Goal: Information Seeking & Learning: Learn about a topic

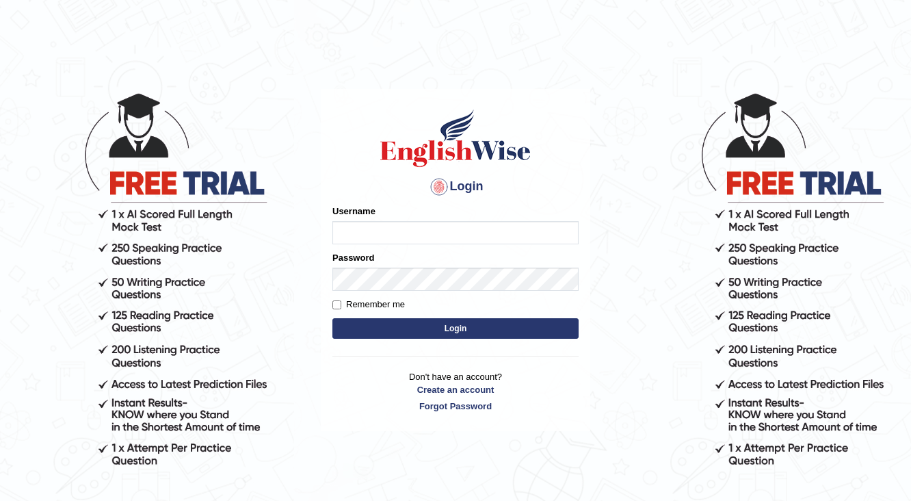
click at [361, 222] on input "Username" at bounding box center [455, 232] width 246 height 23
type input "Buene"
drag, startPoint x: 339, startPoint y: 301, endPoint x: 342, endPoint y: 294, distance: 7.4
click at [339, 301] on input "Remember me" at bounding box center [336, 304] width 9 height 9
checkbox input "true"
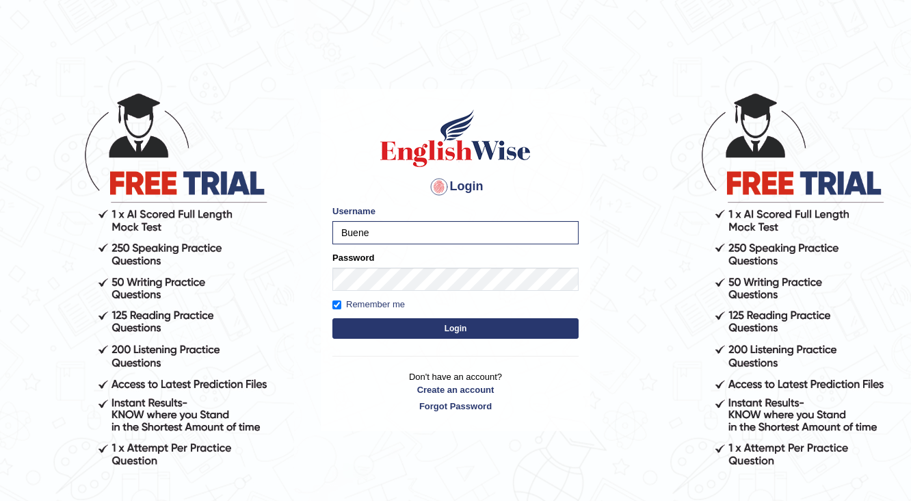
click at [451, 324] on button "Login" at bounding box center [455, 328] width 246 height 21
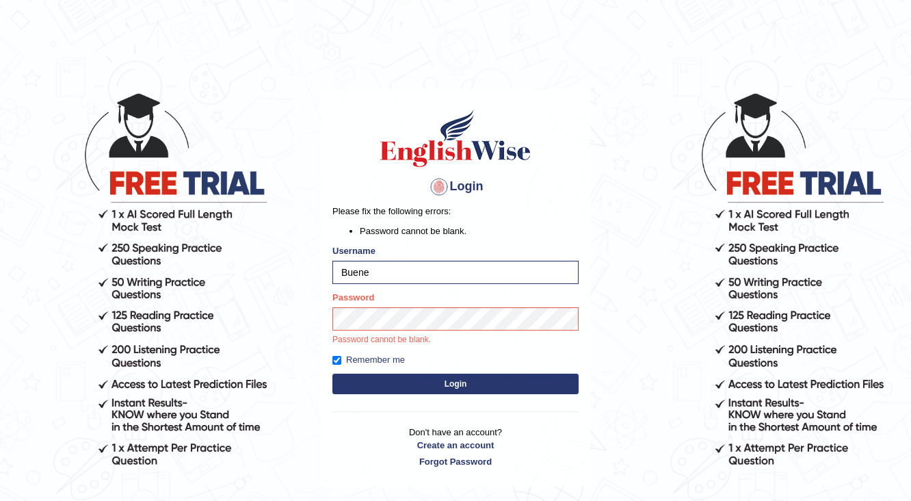
click at [488, 382] on button "Login" at bounding box center [455, 383] width 246 height 21
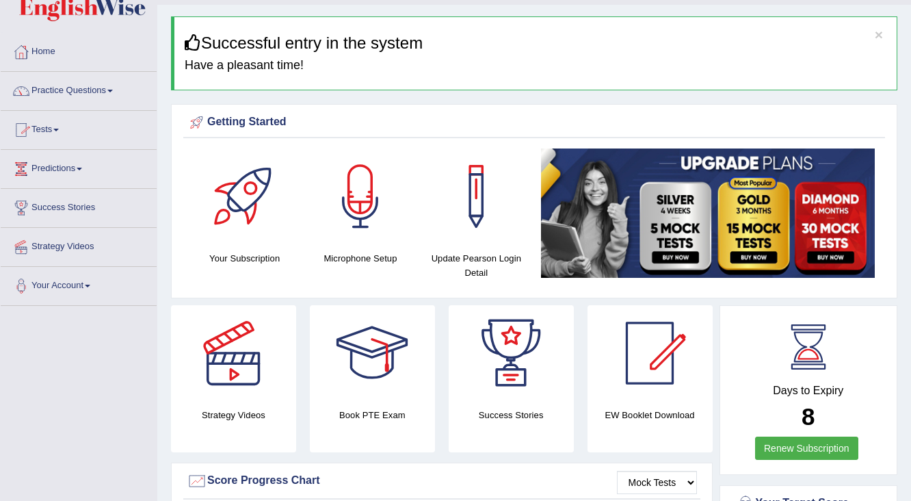
scroll to position [55, 0]
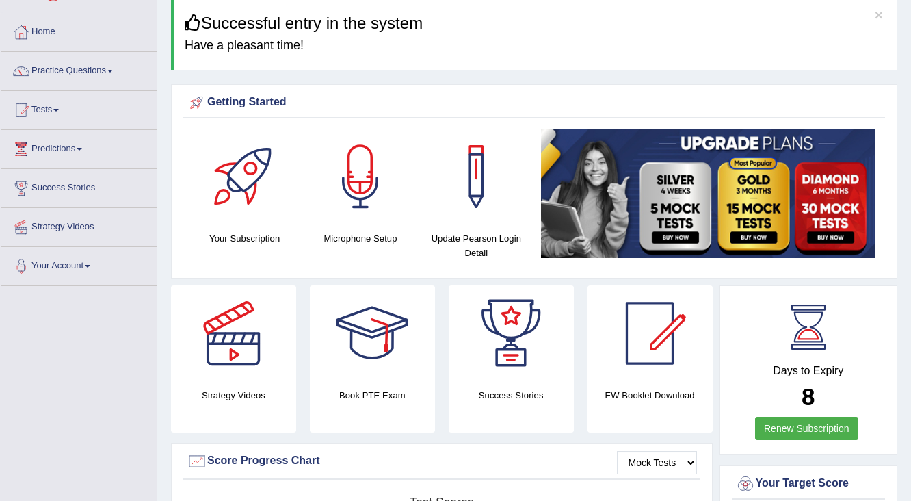
click at [377, 395] on h4 "Book PTE Exam" at bounding box center [372, 395] width 125 height 14
click at [374, 360] on div at bounding box center [372, 333] width 96 height 96
click at [127, 74] on link "Practice Questions" at bounding box center [79, 69] width 156 height 34
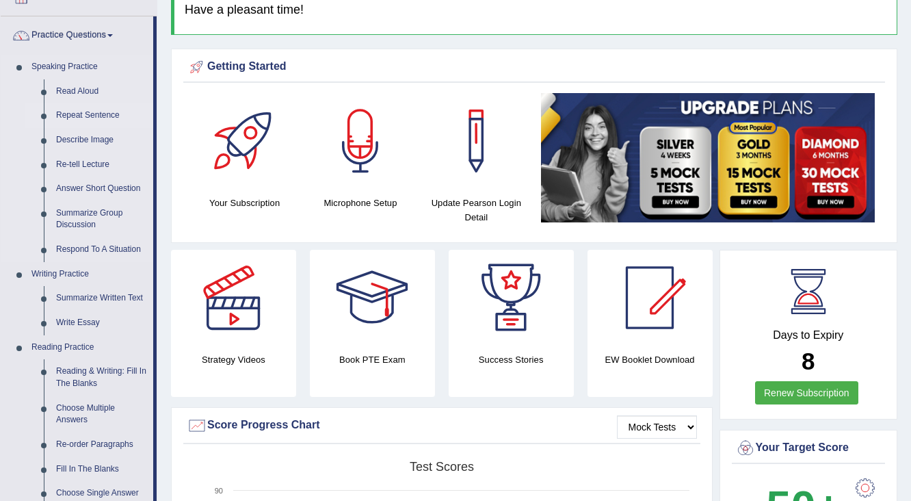
scroll to position [109, 0]
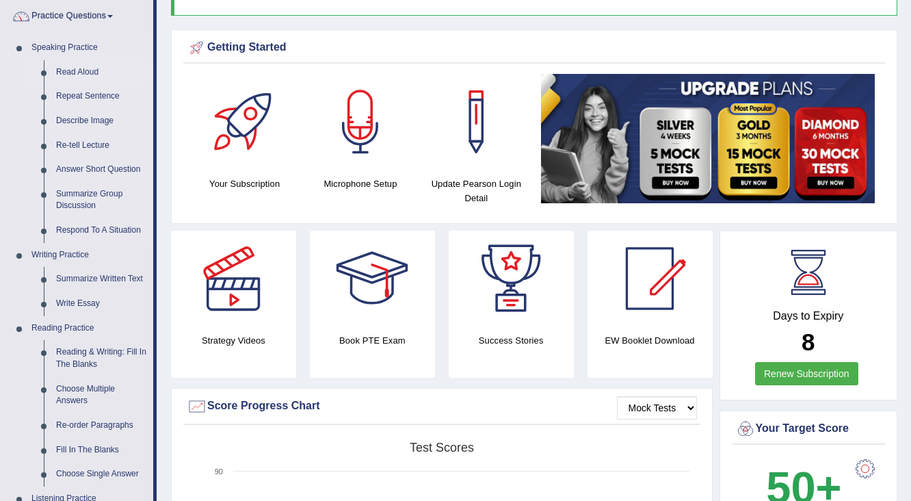
click at [90, 75] on link "Read Aloud" at bounding box center [101, 72] width 103 height 25
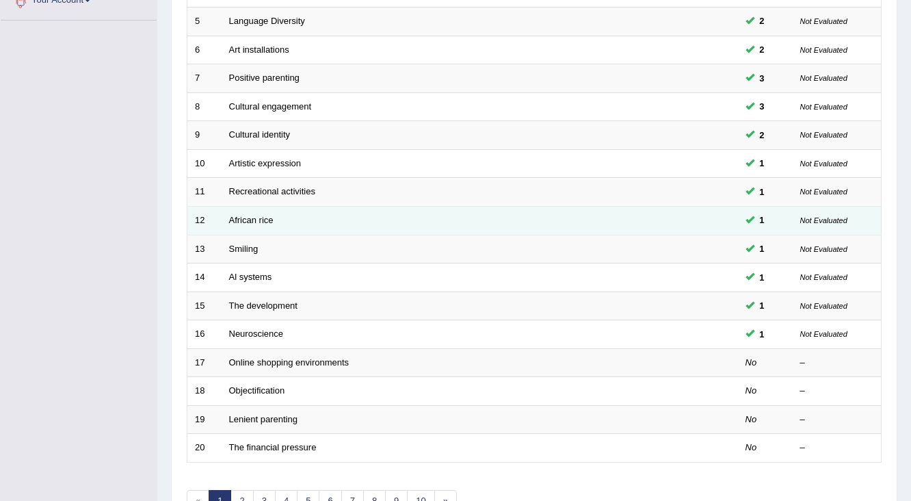
scroll to position [401, 0]
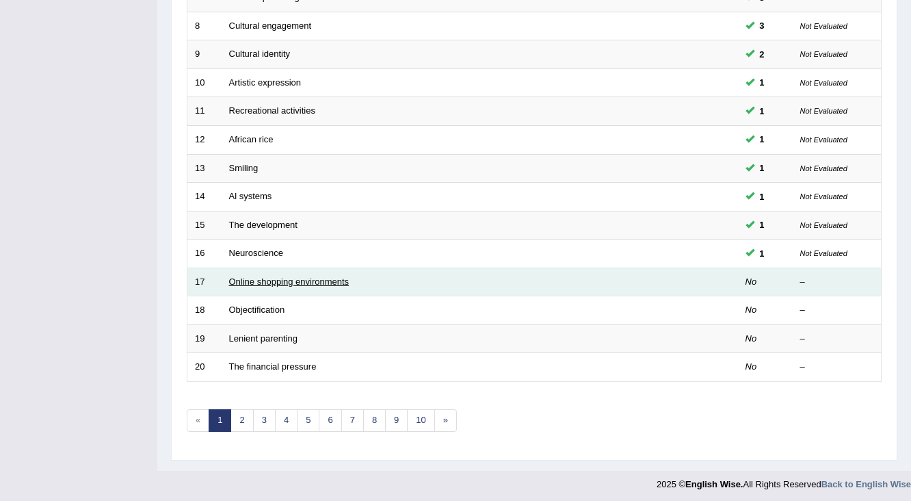
click at [306, 279] on link "Online shopping environments" at bounding box center [289, 281] width 120 height 10
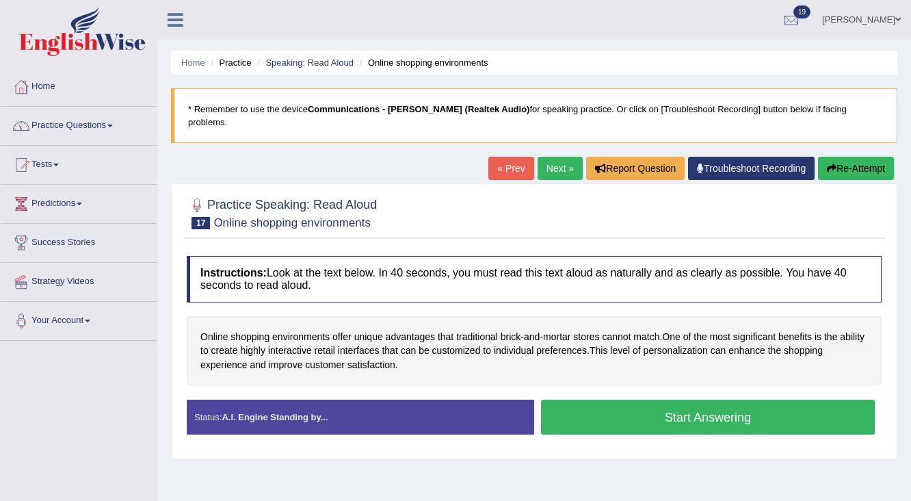
click at [81, 96] on link "Home" at bounding box center [79, 85] width 156 height 34
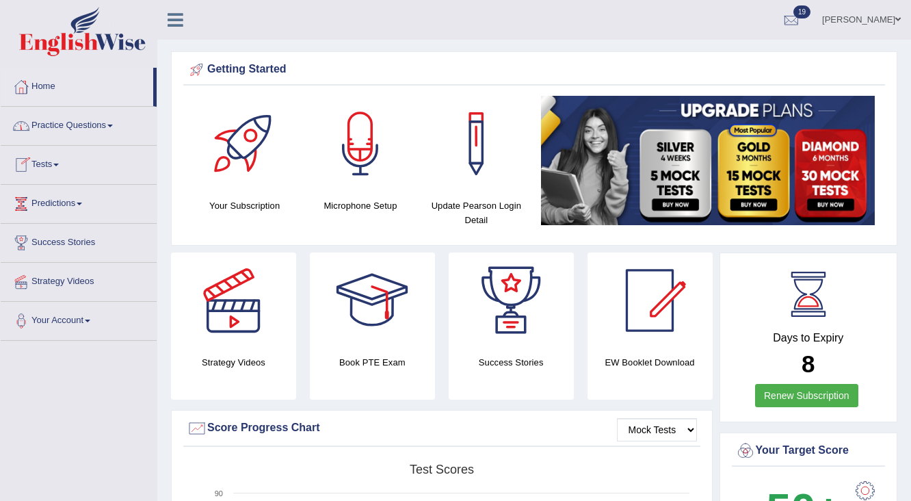
click at [106, 129] on link "Practice Questions" at bounding box center [79, 124] width 156 height 34
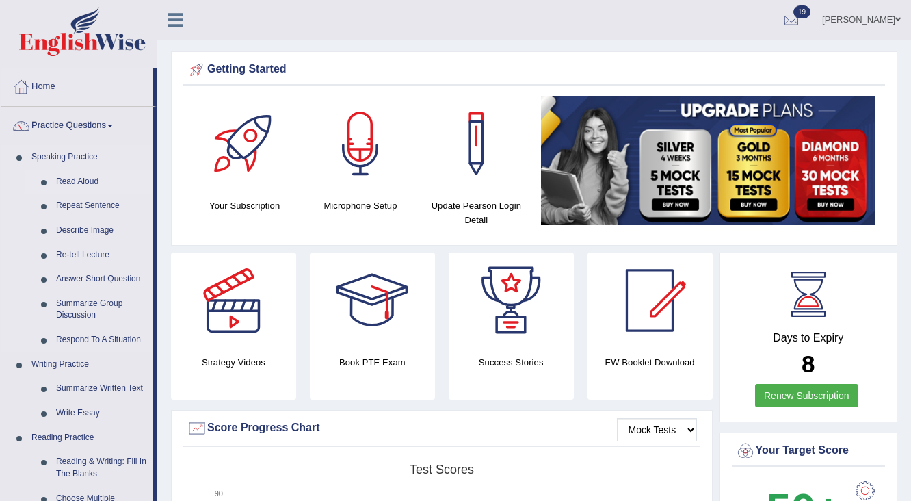
click at [85, 172] on link "Read Aloud" at bounding box center [101, 182] width 103 height 25
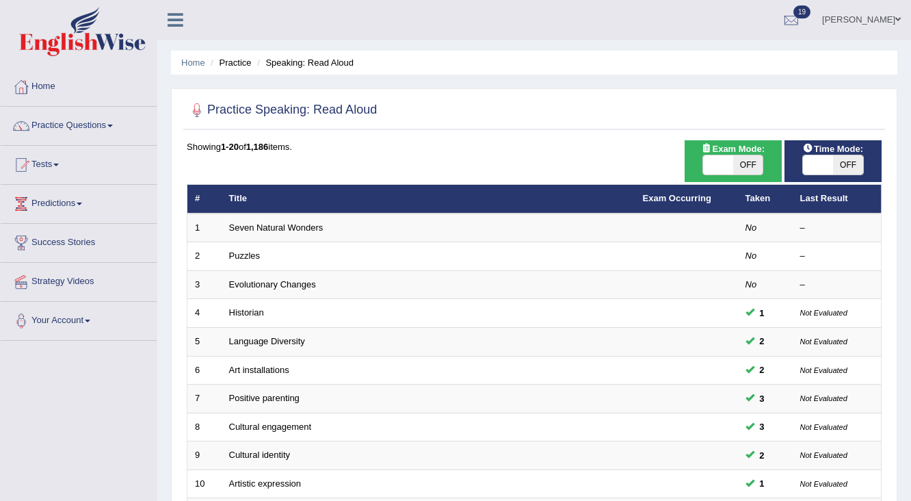
click at [829, 150] on span "Time Mode:" at bounding box center [832, 149] width 71 height 14
click at [821, 159] on span at bounding box center [818, 164] width 30 height 19
checkbox input "true"
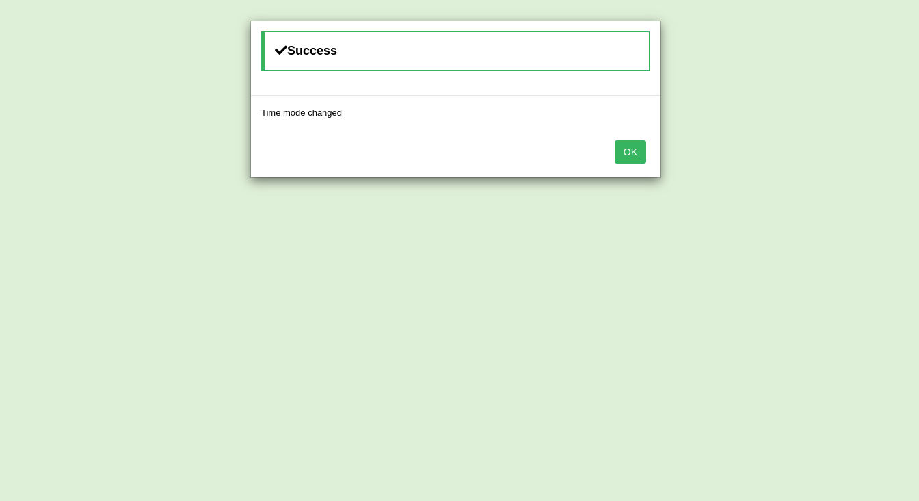
click at [637, 151] on button "OK" at bounding box center [630, 151] width 31 height 23
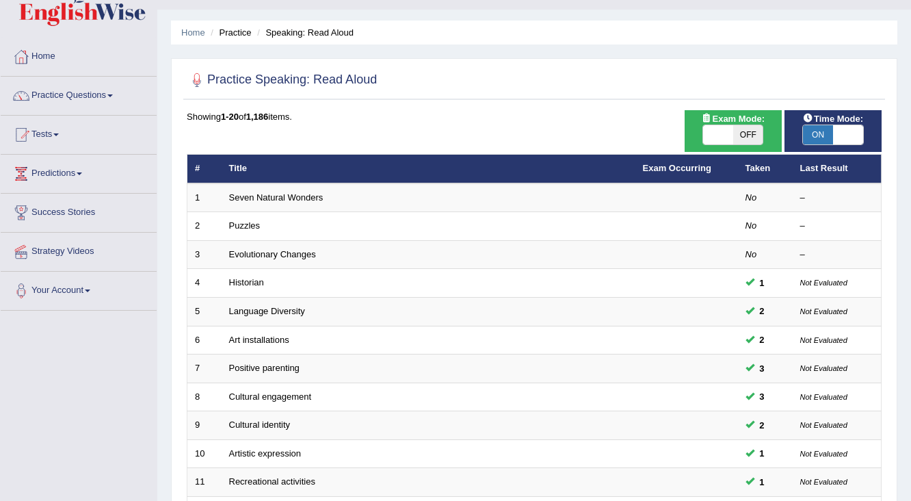
scroll to position [55, 0]
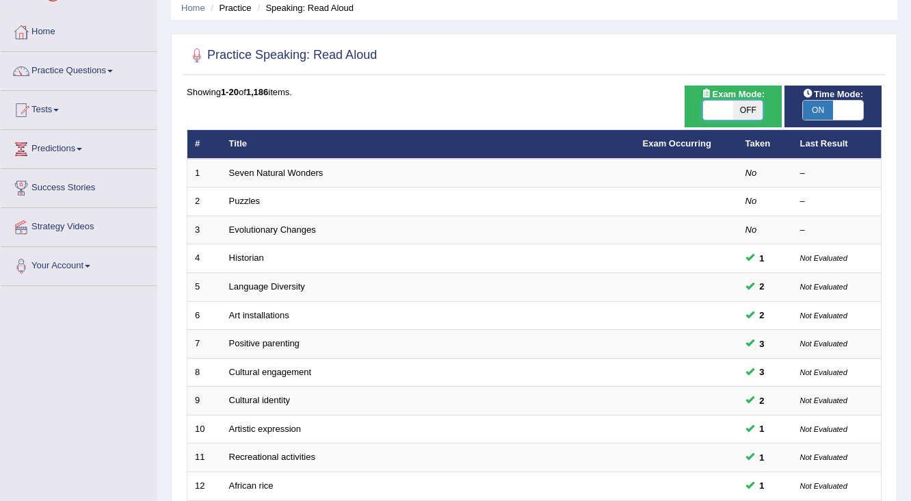
click at [717, 109] on span at bounding box center [718, 110] width 30 height 19
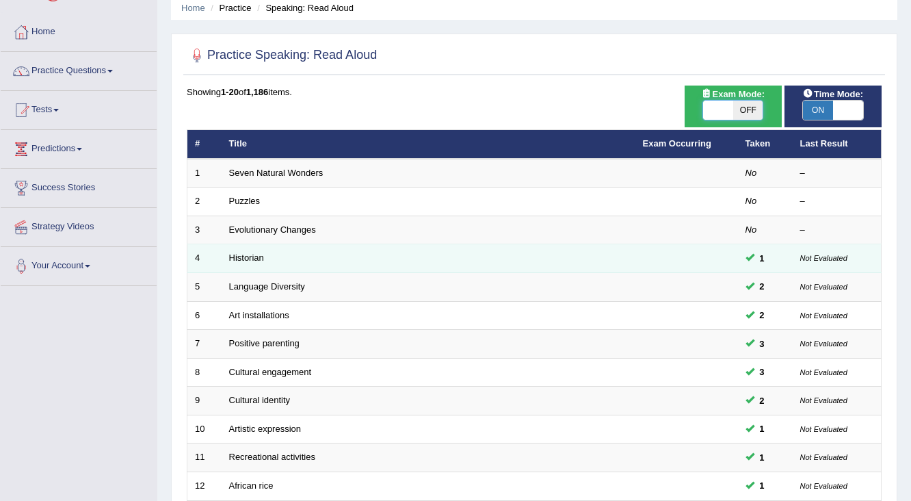
click at [621, 254] on td "Historian" at bounding box center [429, 258] width 414 height 29
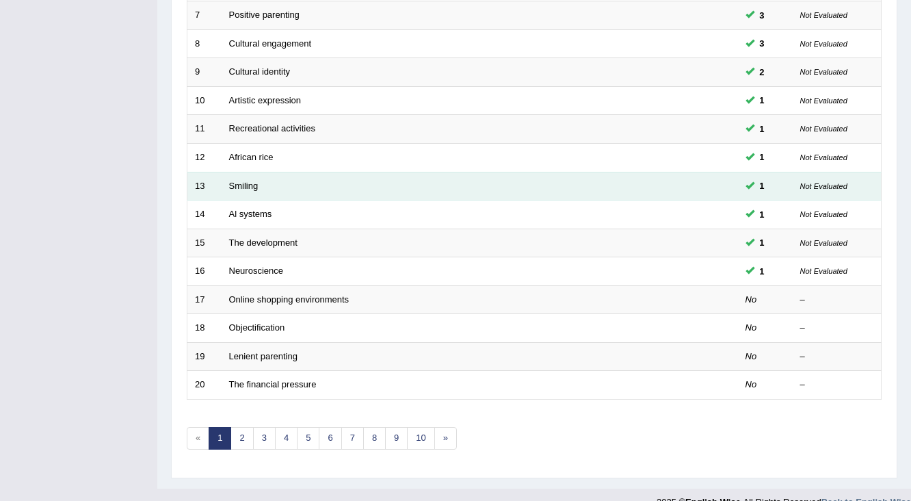
scroll to position [401, 0]
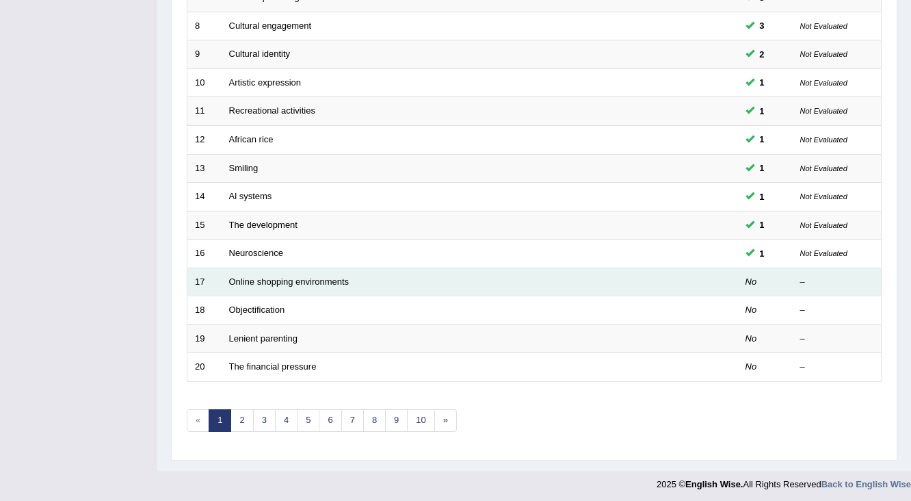
click at [304, 271] on td "Online shopping environments" at bounding box center [429, 281] width 414 height 29
click at [301, 276] on link "Online shopping environments" at bounding box center [289, 281] width 120 height 10
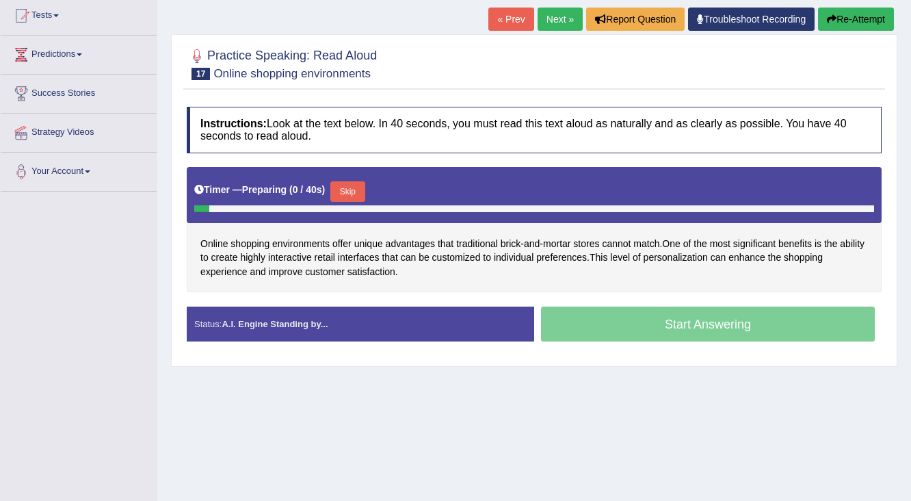
scroll to position [164, 0]
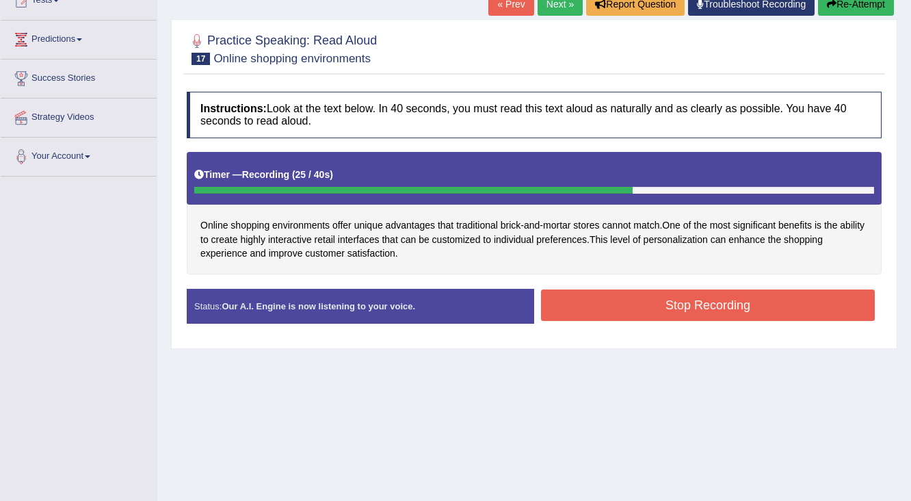
click at [633, 291] on button "Stop Recording" at bounding box center [708, 304] width 334 height 31
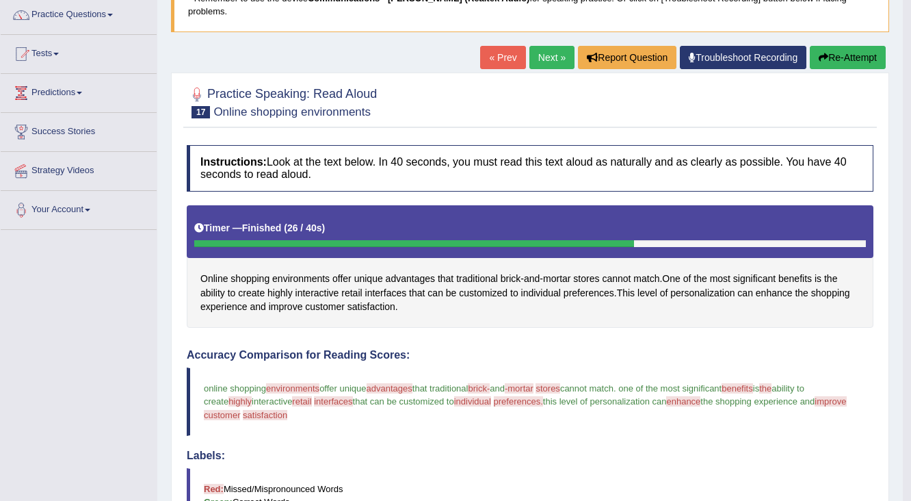
scroll to position [109, 0]
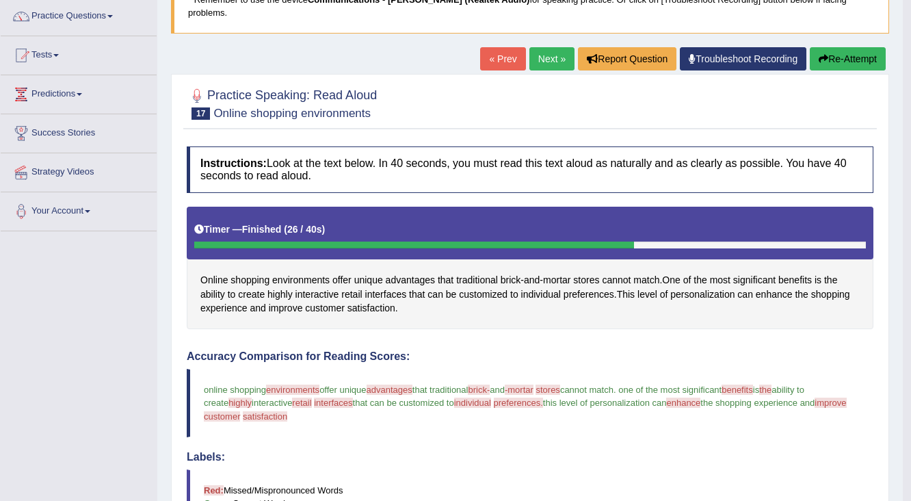
click at [542, 47] on link "Next »" at bounding box center [551, 58] width 45 height 23
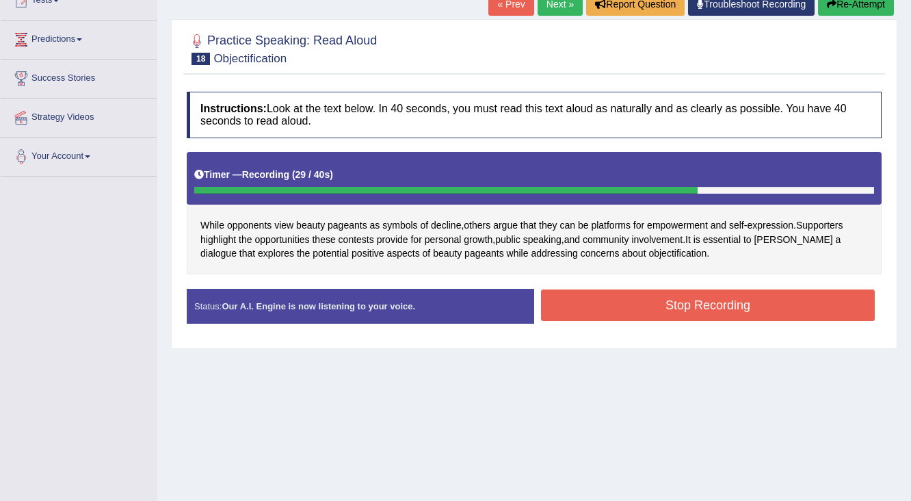
click at [714, 289] on button "Stop Recording" at bounding box center [708, 304] width 334 height 31
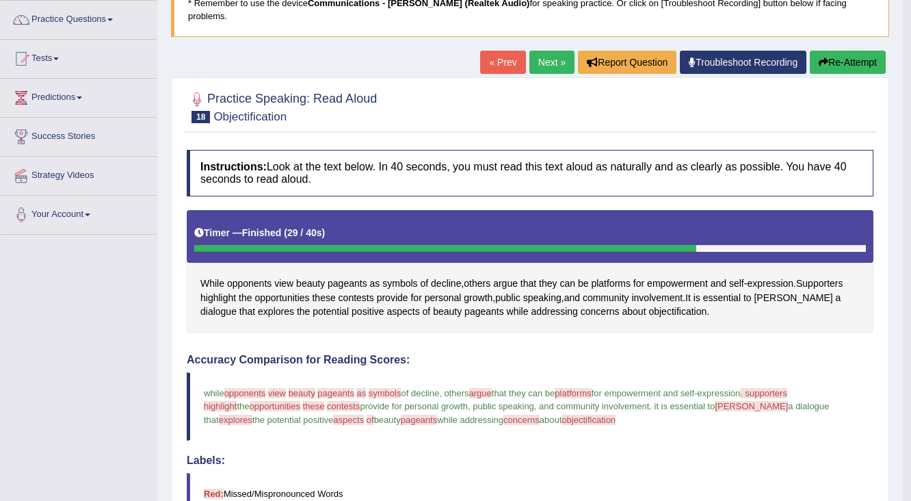
scroll to position [55, 0]
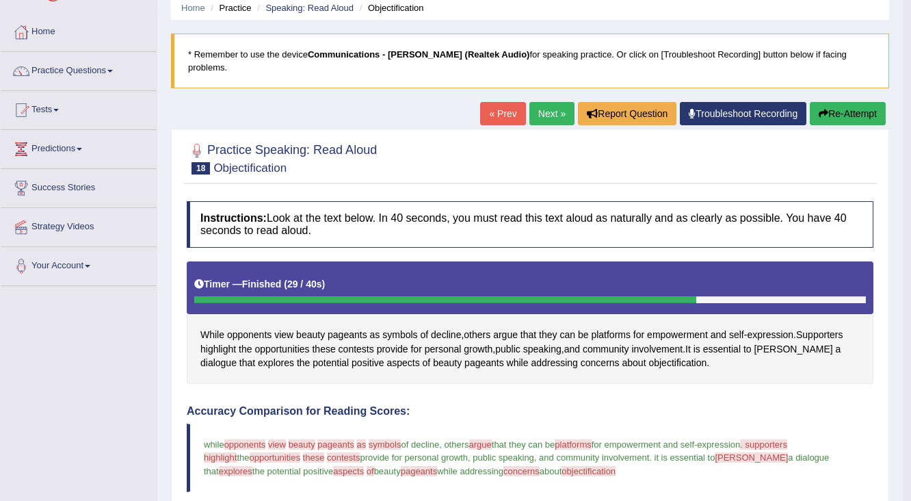
click at [551, 102] on link "Next »" at bounding box center [551, 113] width 45 height 23
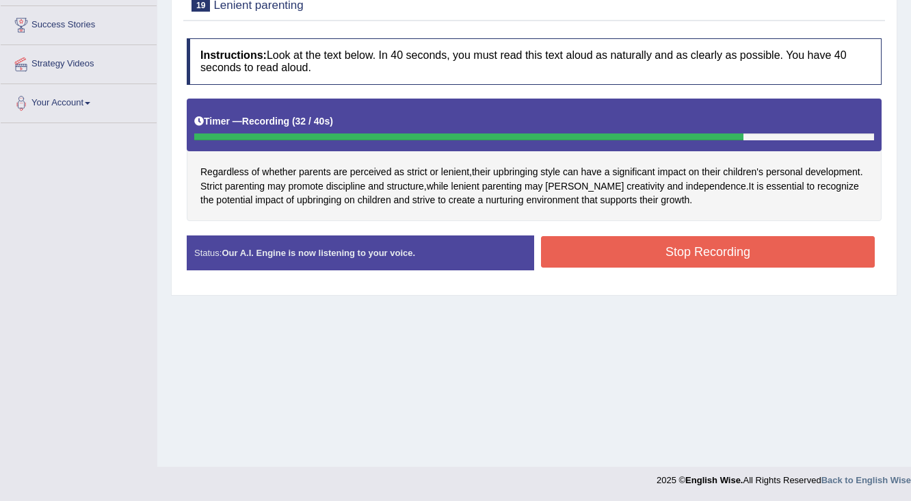
click at [732, 236] on button "Stop Recording" at bounding box center [708, 251] width 334 height 31
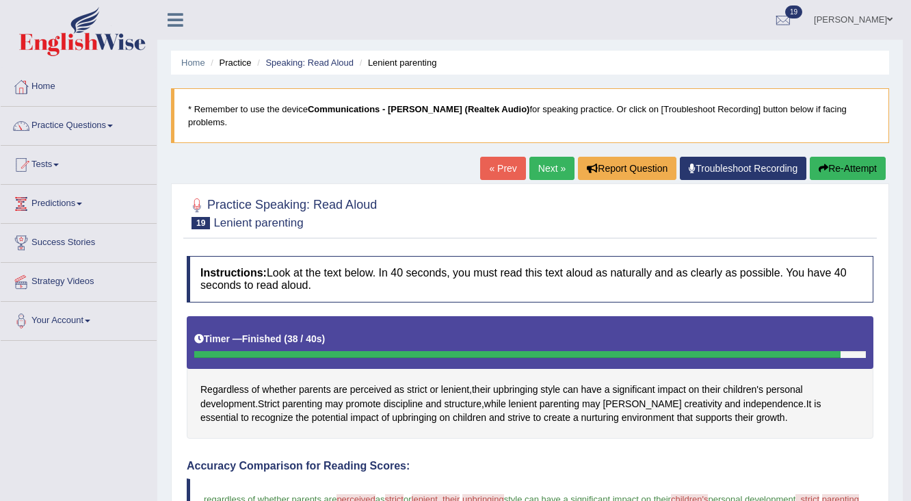
click at [547, 157] on link "Next »" at bounding box center [551, 168] width 45 height 23
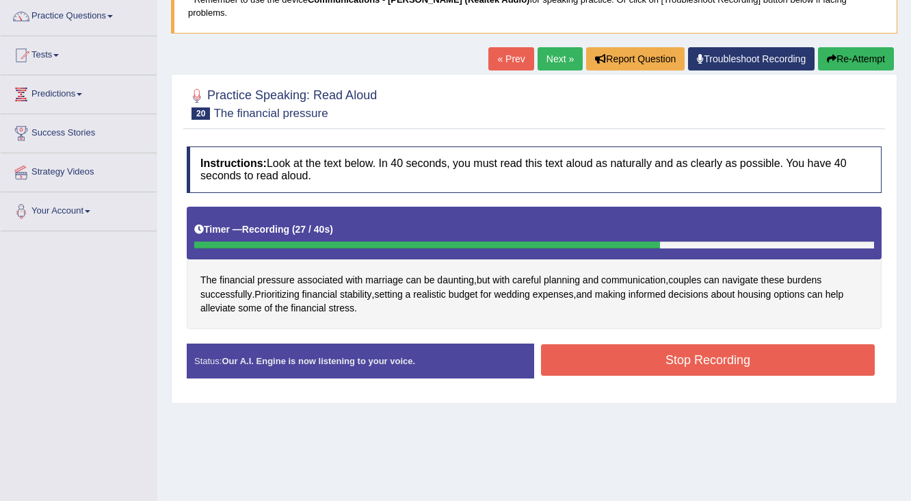
click at [725, 350] on button "Stop Recording" at bounding box center [708, 359] width 334 height 31
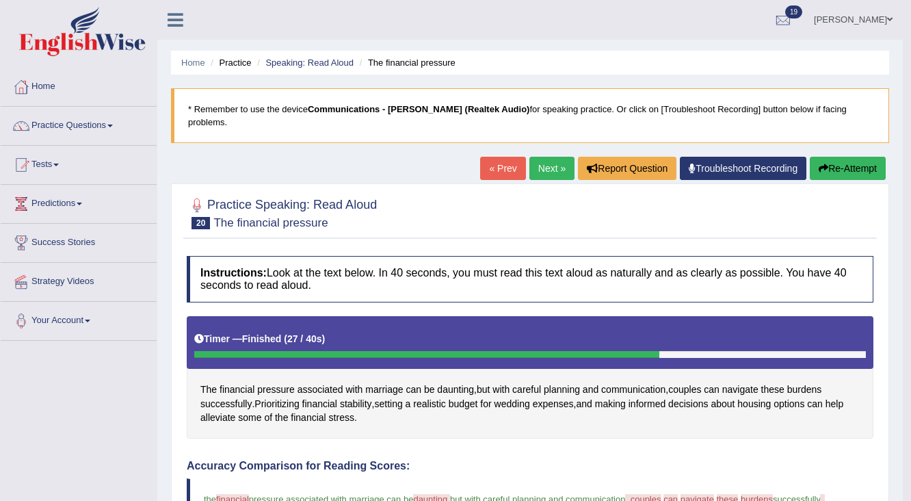
click at [542, 157] on link "Next »" at bounding box center [551, 168] width 45 height 23
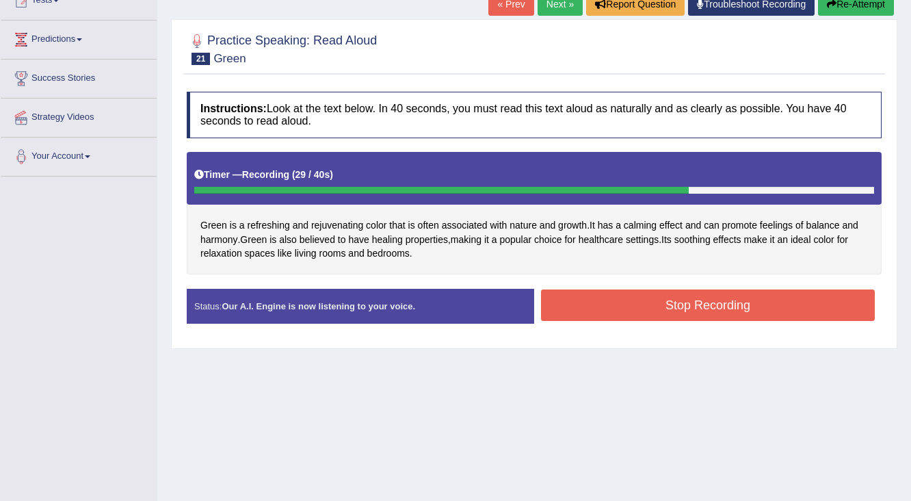
click at [778, 289] on button "Stop Recording" at bounding box center [708, 304] width 334 height 31
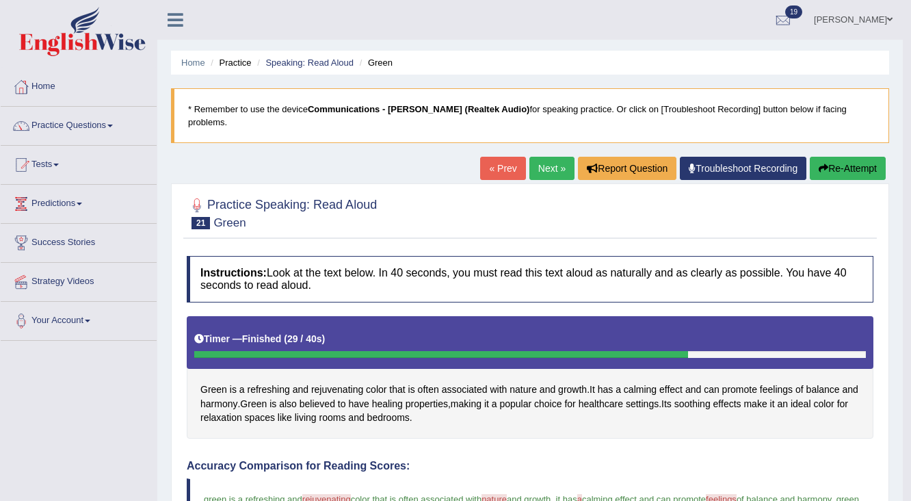
click at [542, 157] on link "Next »" at bounding box center [551, 168] width 45 height 23
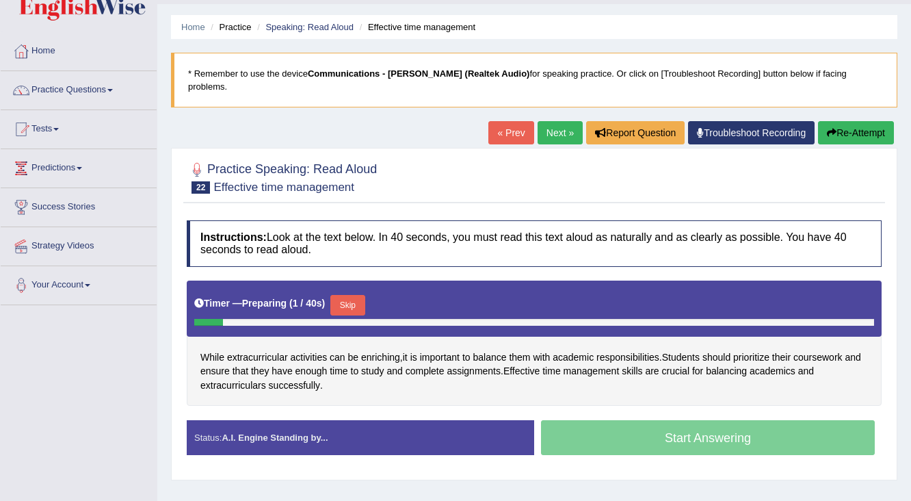
scroll to position [55, 0]
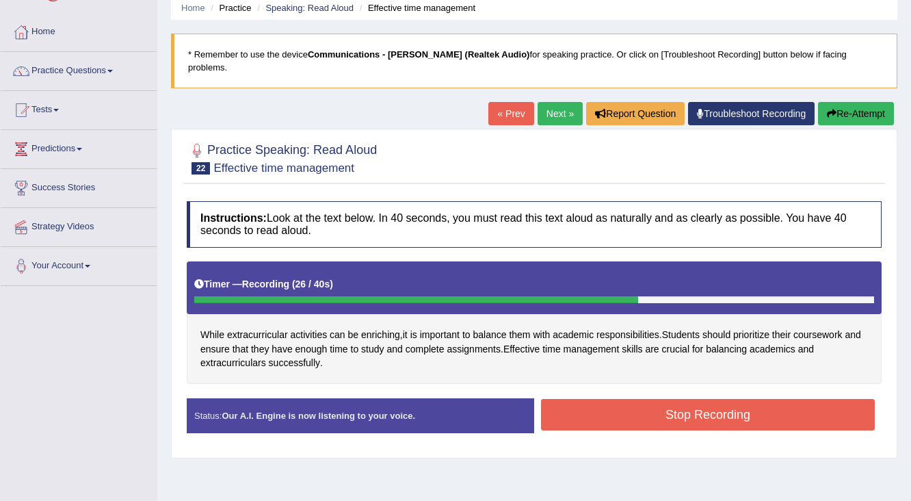
click at [700, 399] on button "Stop Recording" at bounding box center [708, 414] width 334 height 31
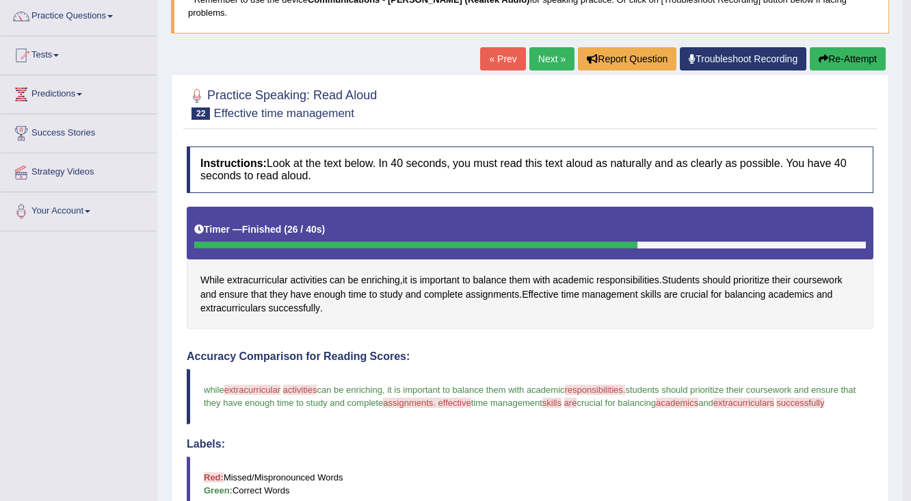
scroll to position [109, 0]
click at [510, 47] on link "« Prev" at bounding box center [502, 58] width 45 height 23
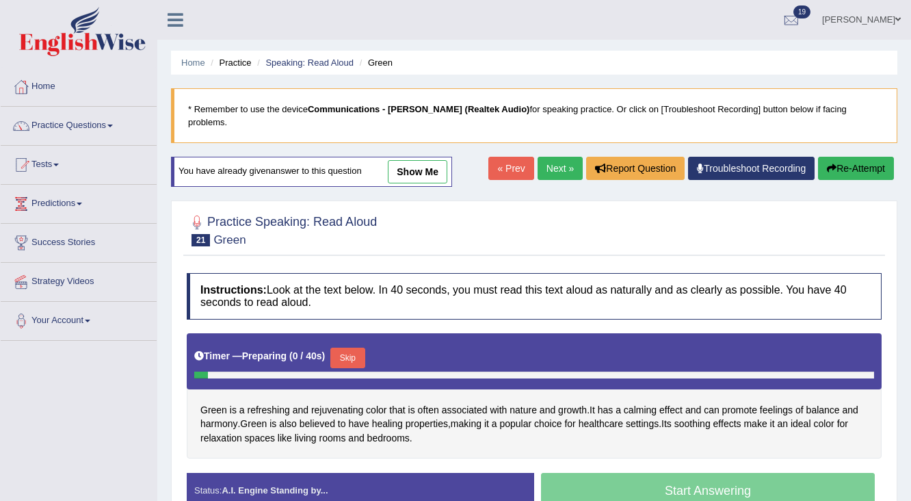
click at [550, 157] on link "Next »" at bounding box center [560, 168] width 45 height 23
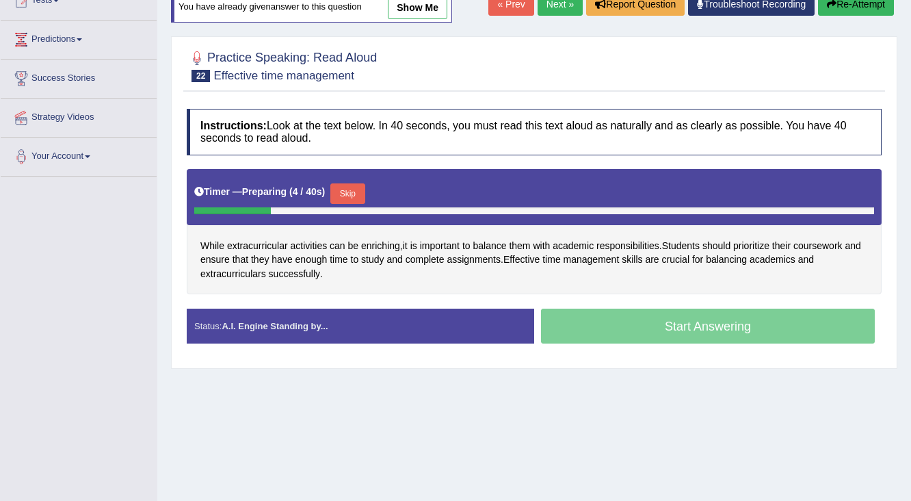
click at [343, 183] on button "Skip" at bounding box center [347, 193] width 34 height 21
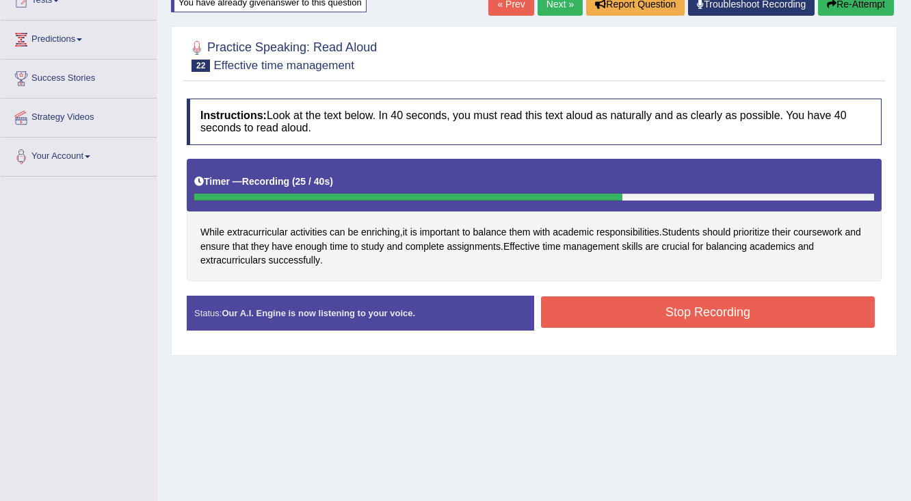
click at [665, 296] on button "Stop Recording" at bounding box center [708, 311] width 334 height 31
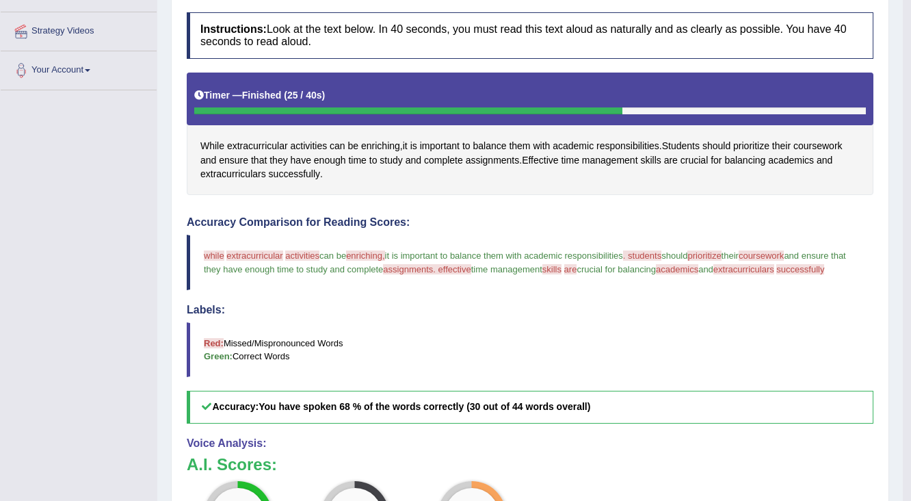
scroll to position [109, 0]
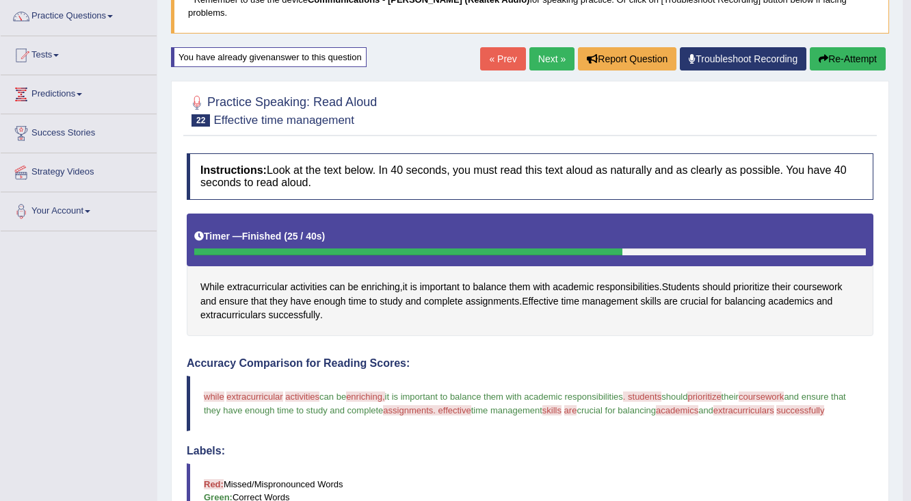
click at [555, 47] on link "Next »" at bounding box center [551, 58] width 45 height 23
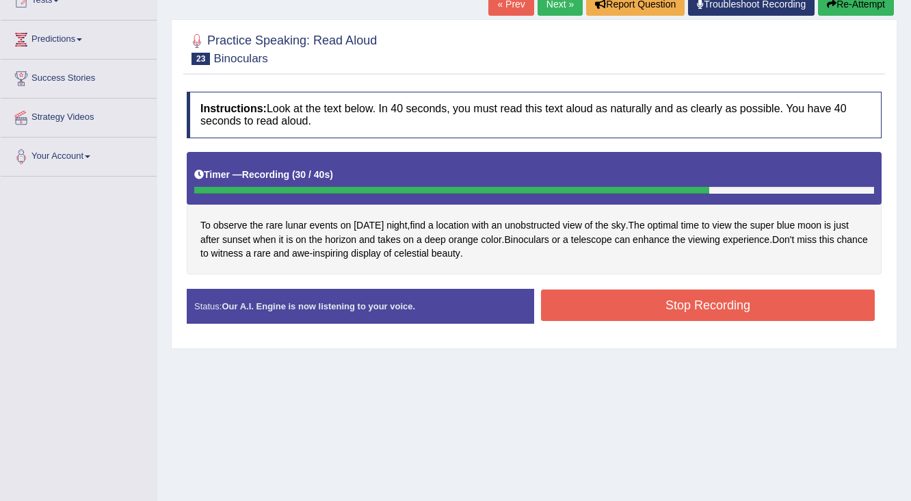
click at [632, 293] on button "Stop Recording" at bounding box center [708, 304] width 334 height 31
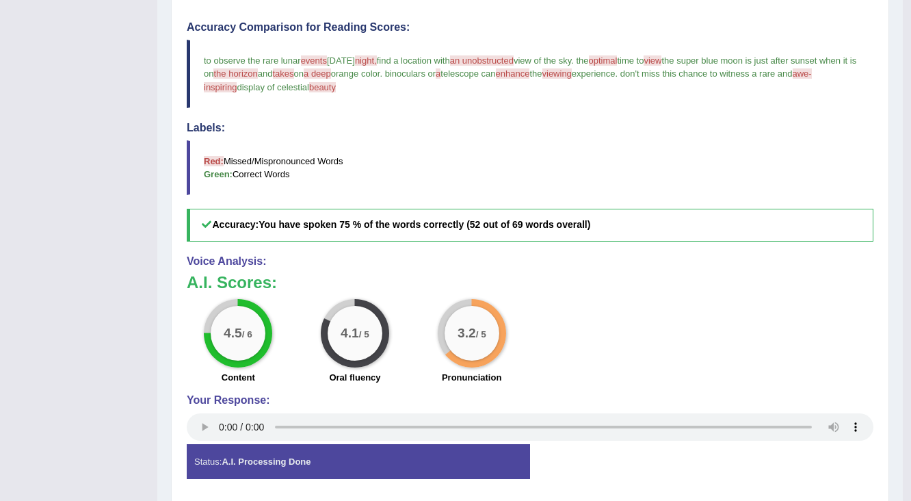
scroll to position [471, 0]
